Goal: Task Accomplishment & Management: Complete application form

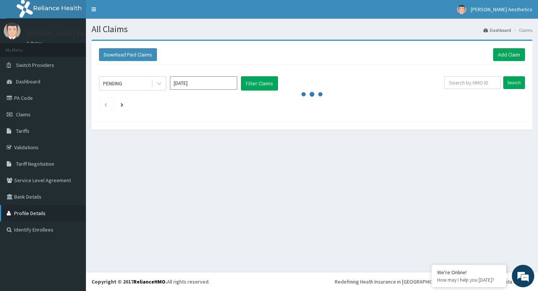
click at [40, 215] on link "Profile Details" at bounding box center [43, 213] width 86 height 16
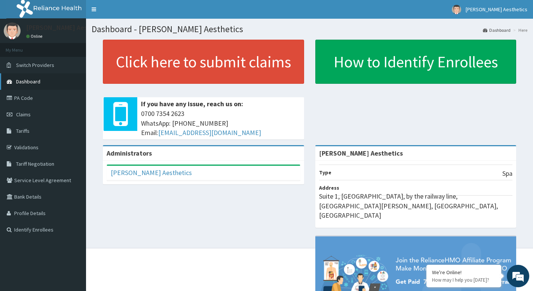
click at [27, 82] on span "Dashboard" at bounding box center [28, 81] width 24 height 7
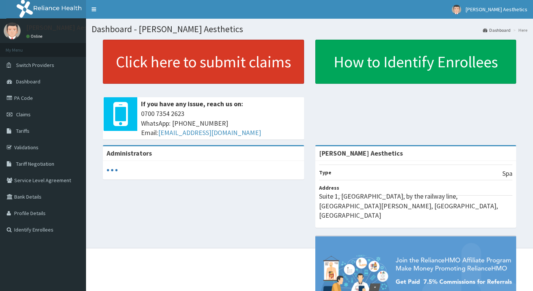
click at [178, 76] on link "Click here to submit claims" at bounding box center [203, 62] width 201 height 44
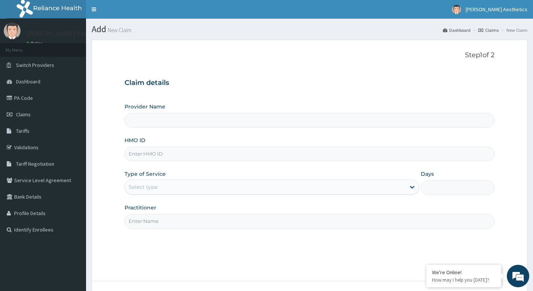
type input "[PERSON_NAME] Aesthetics"
type input "1"
click at [186, 120] on input "[PERSON_NAME] Aesthetics" at bounding box center [310, 120] width 370 height 15
click at [174, 157] on input "HMO ID" at bounding box center [310, 154] width 370 height 15
click at [156, 156] on input "HMO ID" at bounding box center [310, 154] width 370 height 15
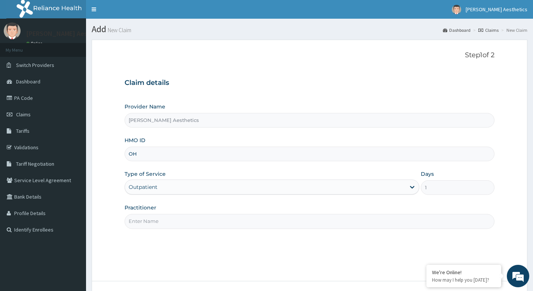
type input "O"
